Goal: Task Accomplishment & Management: Use online tool/utility

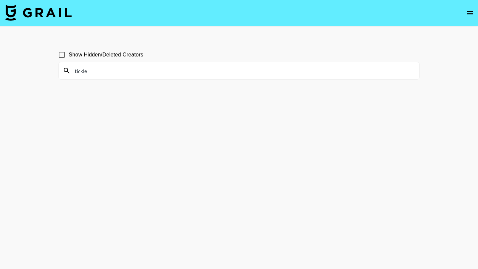
scroll to position [32, 0]
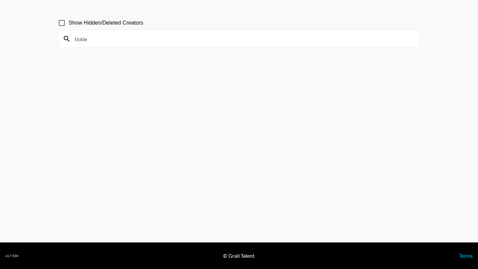
click at [184, 41] on input "tickle" at bounding box center [243, 38] width 344 height 11
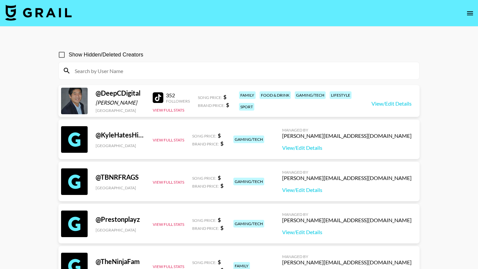
scroll to position [0, 0]
click at [52, 16] on img at bounding box center [38, 13] width 66 height 16
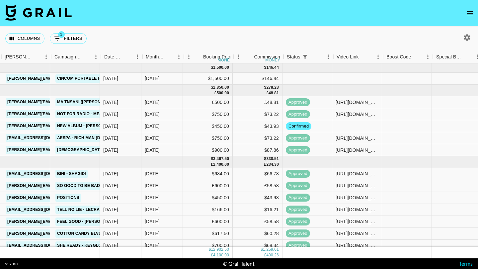
scroll to position [1, 237]
click at [321, 126] on div "confirmed" at bounding box center [307, 126] width 50 height 12
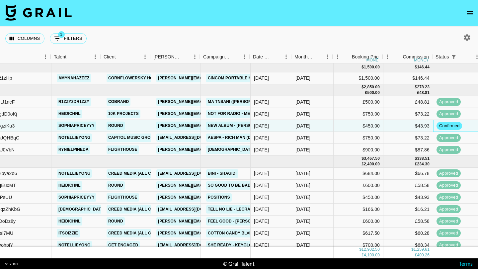
scroll to position [1, 87]
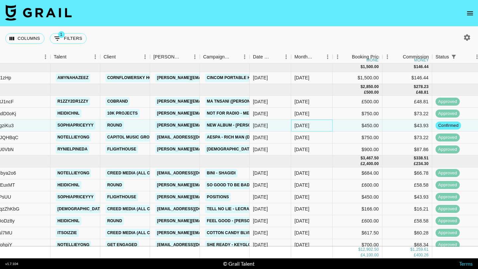
click at [305, 127] on div "[DATE]" at bounding box center [301, 125] width 15 height 7
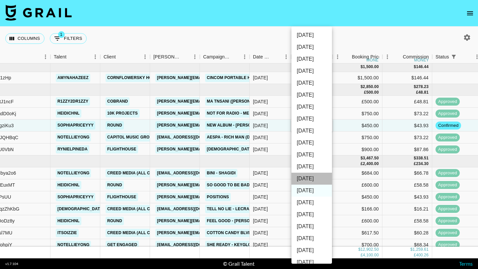
click at [313, 182] on li "[DATE]" at bounding box center [311, 178] width 40 height 12
type input "[DATE]"
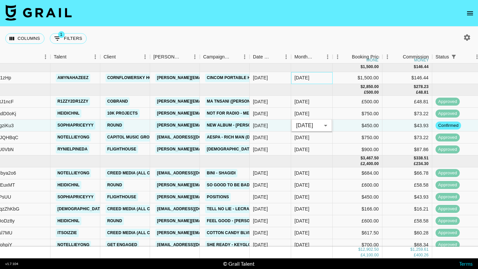
click at [327, 75] on div "[DATE]" at bounding box center [311, 78] width 41 height 12
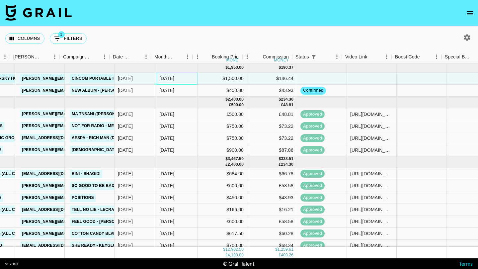
scroll to position [0, 242]
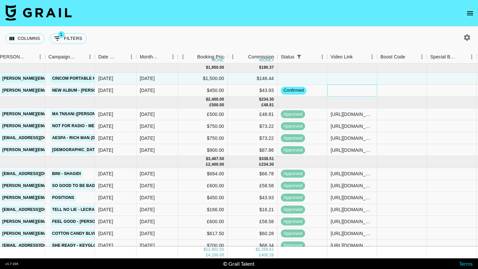
click at [335, 93] on div at bounding box center [352, 91] width 50 height 12
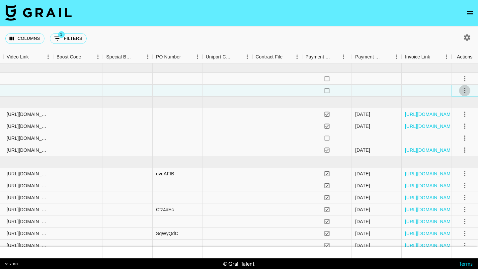
scroll to position [0, 565]
click at [465, 88] on icon "select merge strategy" at bounding box center [464, 91] width 8 height 8
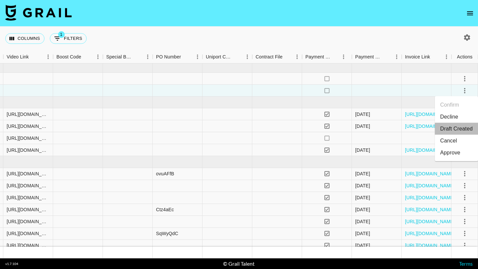
click at [456, 127] on li "Draft Created" at bounding box center [455, 129] width 43 height 12
click at [389, 74] on div at bounding box center [377, 79] width 50 height 12
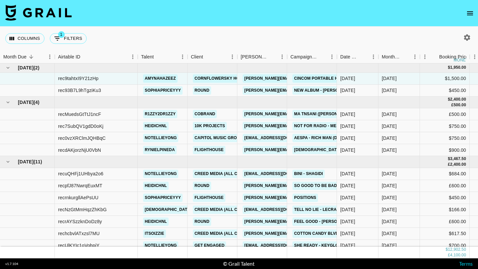
scroll to position [0, 0]
click at [186, 90] on div "sophiapriceyyy" at bounding box center [163, 91] width 50 height 12
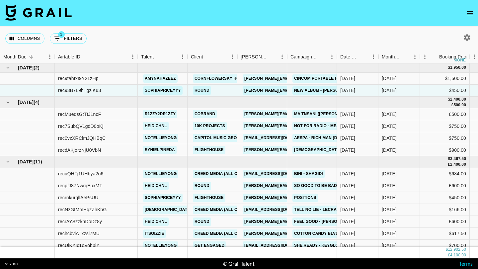
click at [181, 31] on div "Columns 1 Filters + Booking" at bounding box center [239, 39] width 478 height 24
